Goal: Find specific page/section

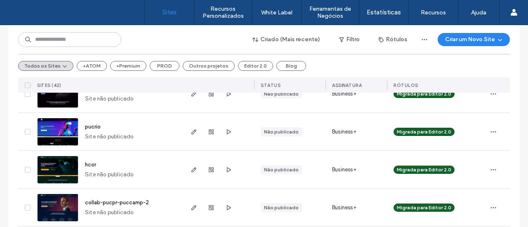
scroll to position [529, 0]
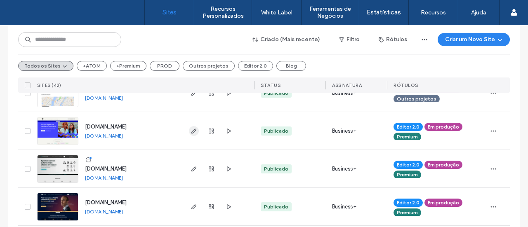
click at [191, 130] on icon "button" at bounding box center [194, 131] width 7 height 7
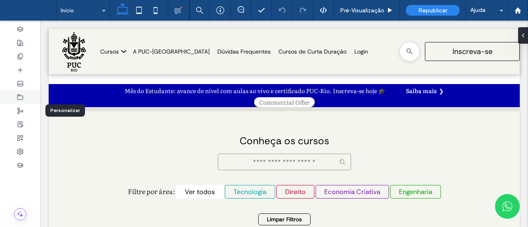
click at [22, 98] on icon at bounding box center [20, 97] width 7 height 7
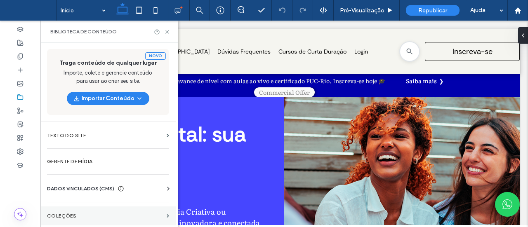
click at [77, 215] on label "COLEÇÕES" at bounding box center [105, 216] width 116 height 6
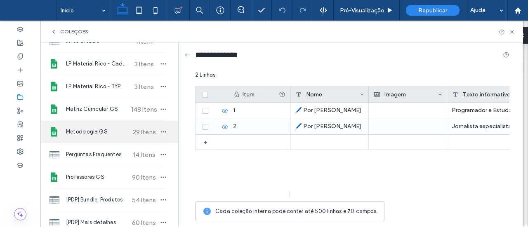
scroll to position [289, 0]
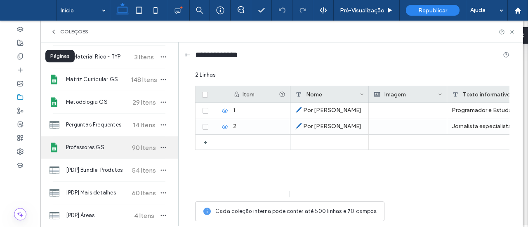
drag, startPoint x: 21, startPoint y: 56, endPoint x: 90, endPoint y: 153, distance: 119.1
click at [21, 56] on icon at bounding box center [20, 56] width 7 height 7
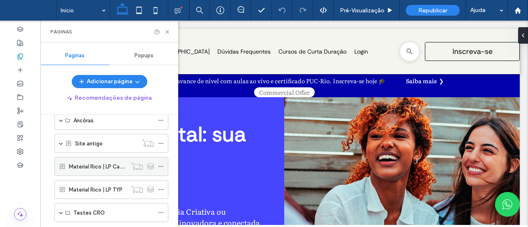
scroll to position [200, 0]
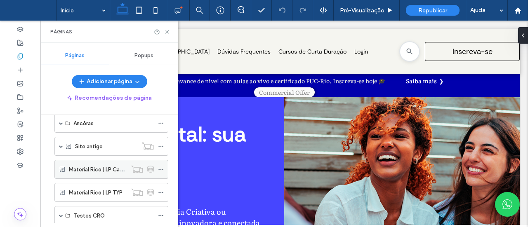
click at [92, 167] on label "Material Rico | LP Cadastro" at bounding box center [102, 169] width 67 height 14
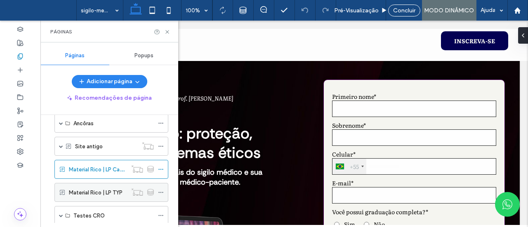
click at [88, 190] on label "Material Rico | LP TYP" at bounding box center [96, 193] width 54 height 14
